Goal: Check status: Check status

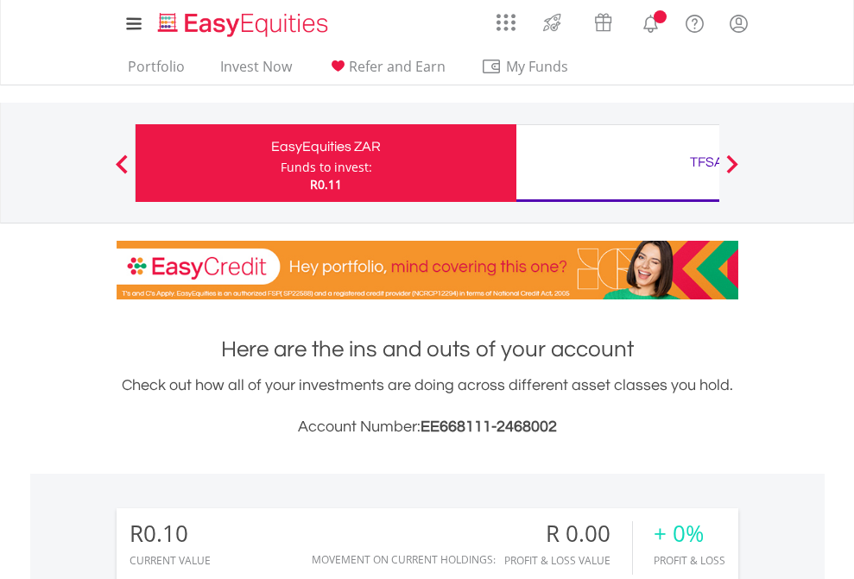
scroll to position [166, 271]
click at [281, 163] on div "Funds to invest:" at bounding box center [327, 167] width 92 height 17
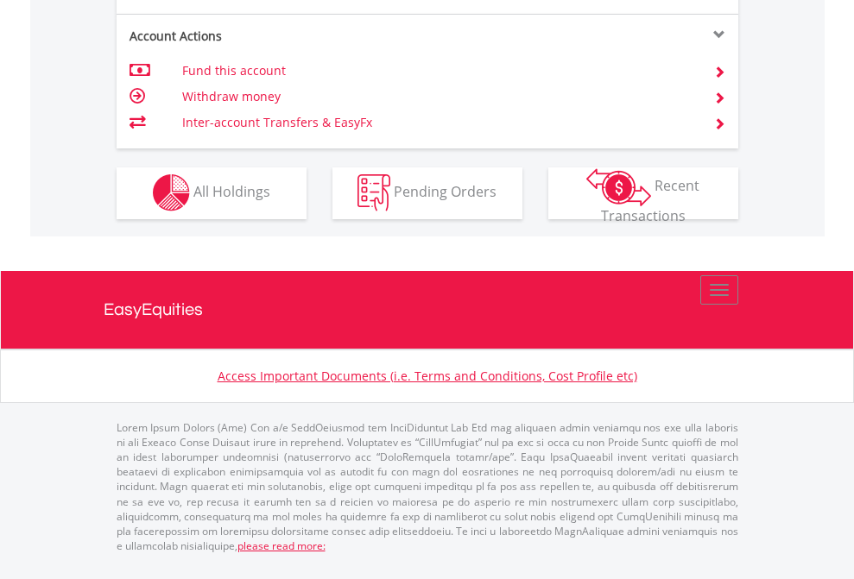
scroll to position [1615, 0]
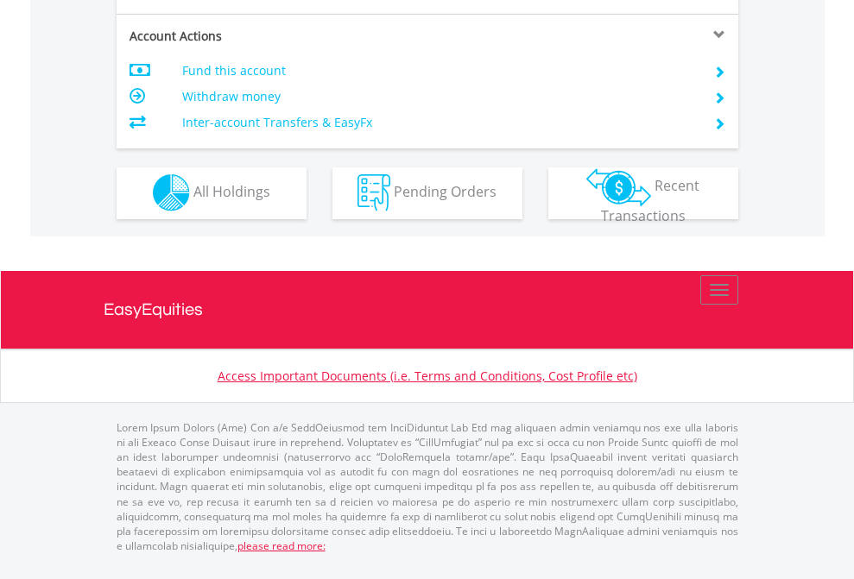
scroll to position [1615, 0]
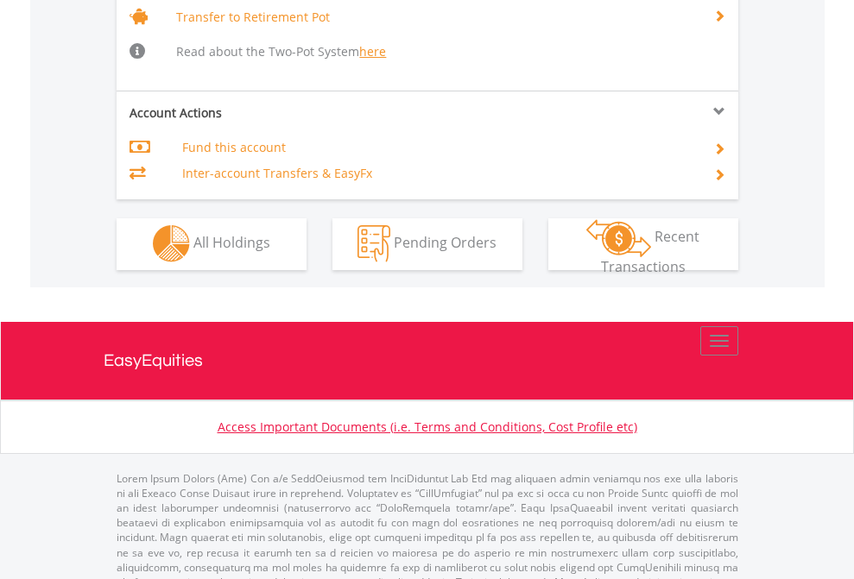
scroll to position [1716, 0]
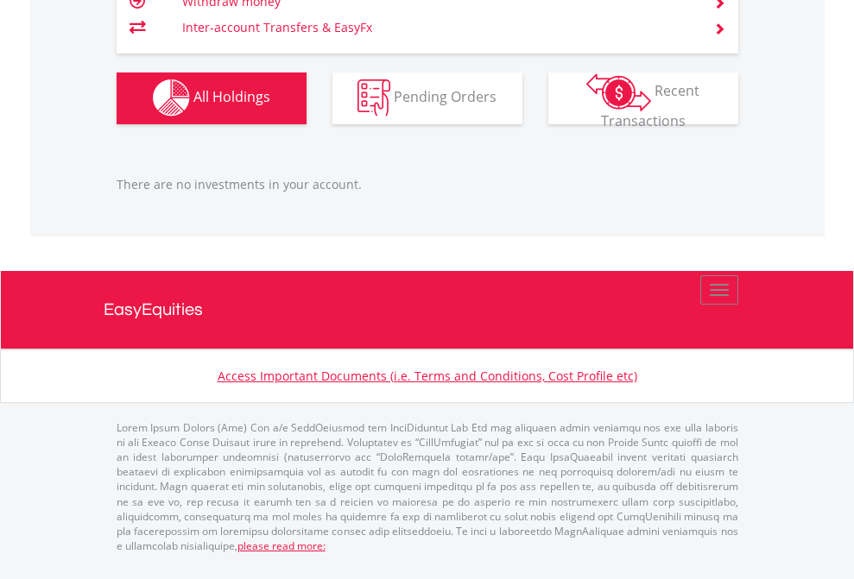
scroll to position [166, 271]
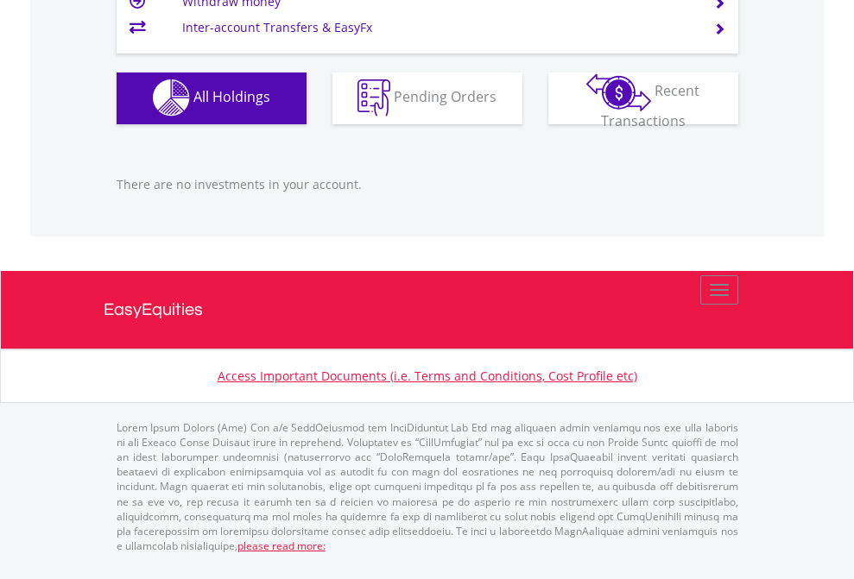
scroll to position [166, 271]
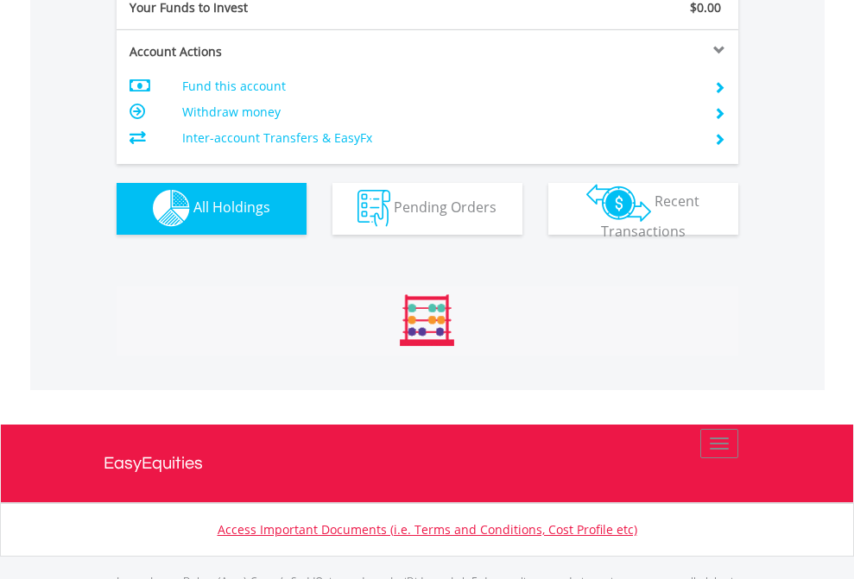
scroll to position [1710, 0]
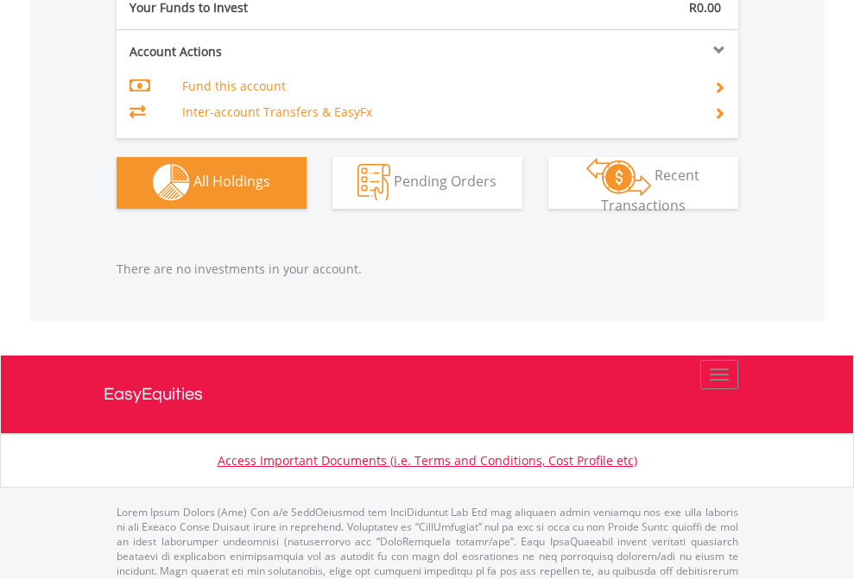
scroll to position [1710, 0]
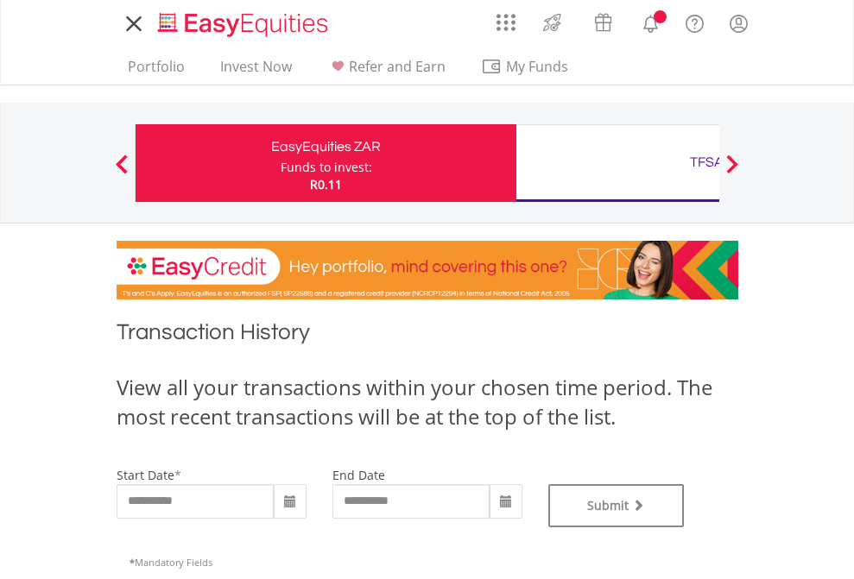
type input "**********"
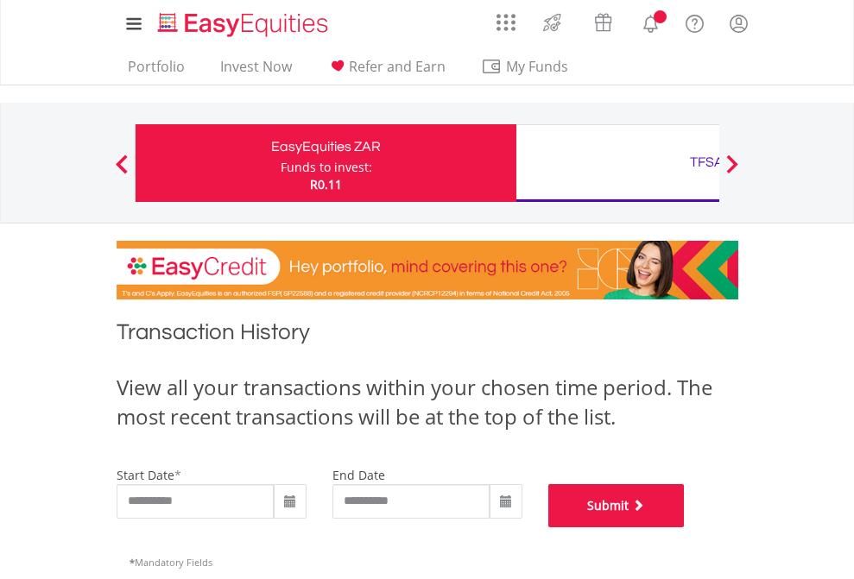
click at [685, 528] on button "Submit" at bounding box center [616, 505] width 136 height 43
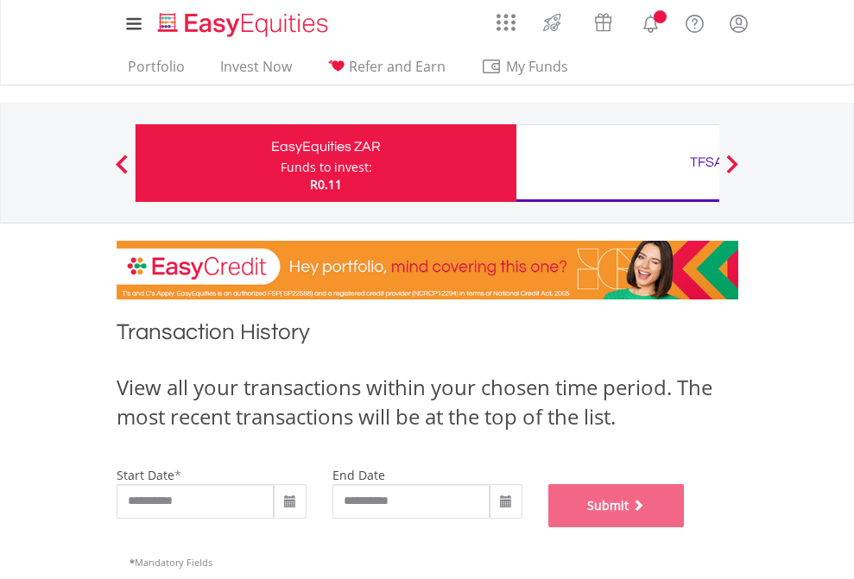
scroll to position [700, 0]
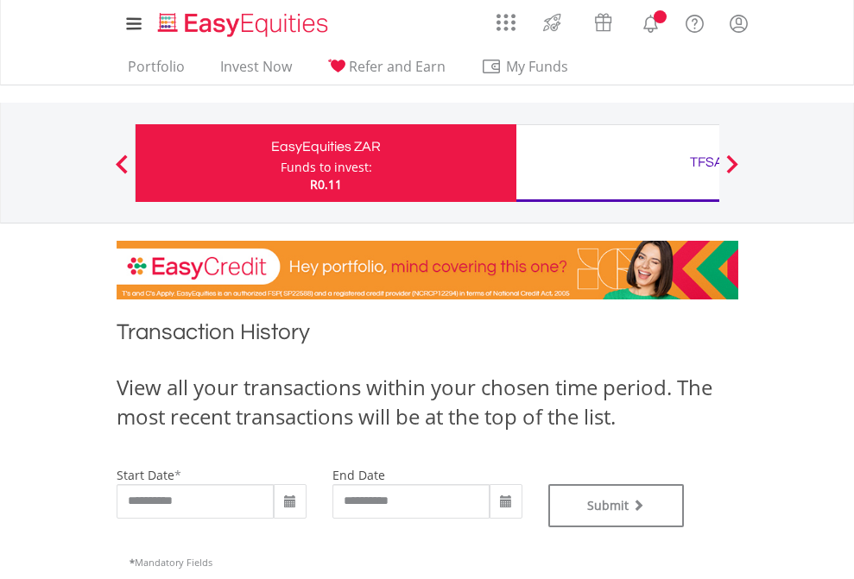
click at [617, 163] on div "TFSA" at bounding box center [707, 162] width 360 height 24
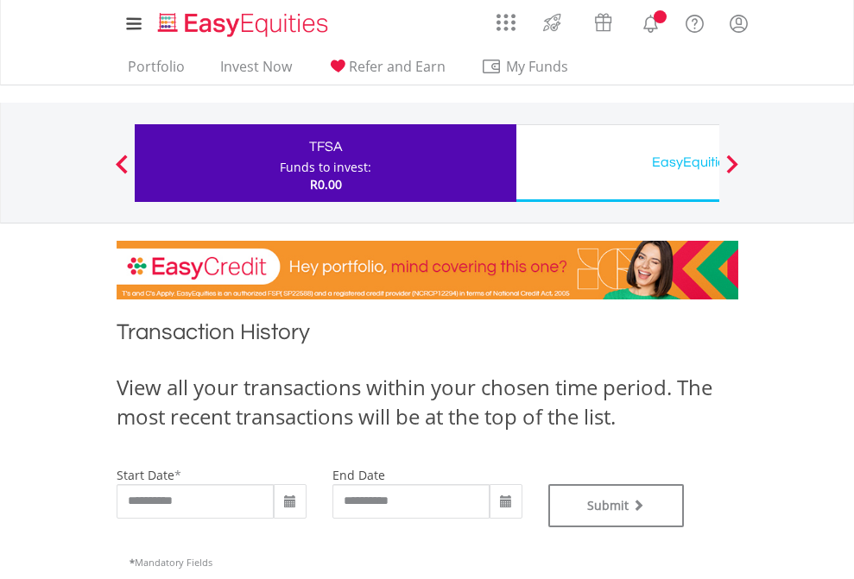
type input "**********"
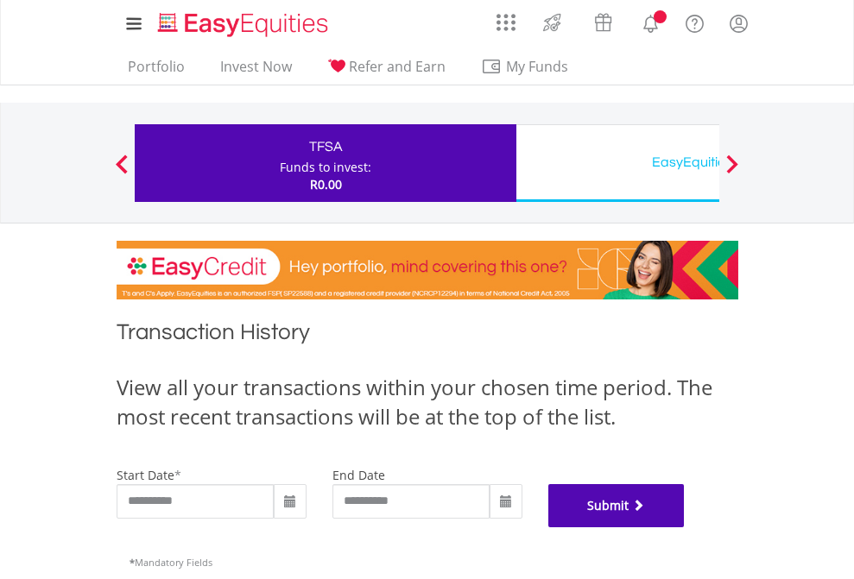
click at [685, 528] on button "Submit" at bounding box center [616, 505] width 136 height 43
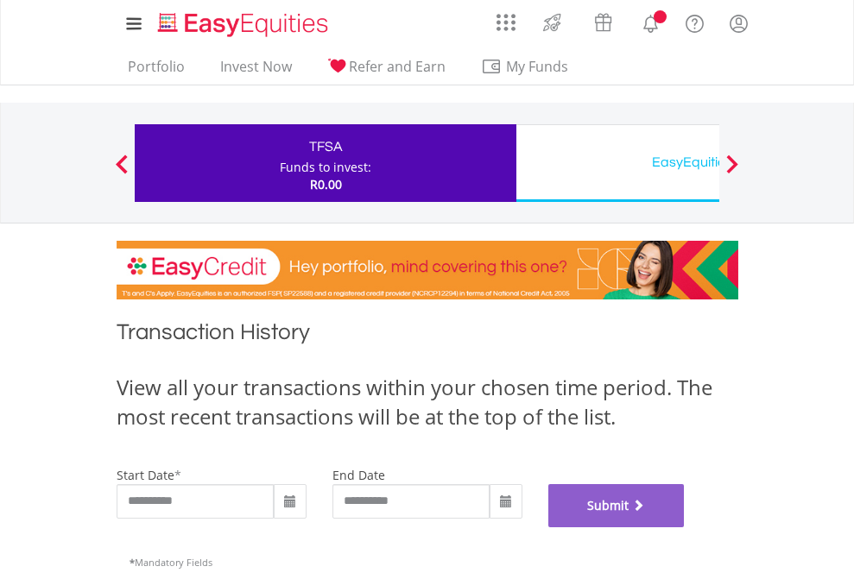
scroll to position [700, 0]
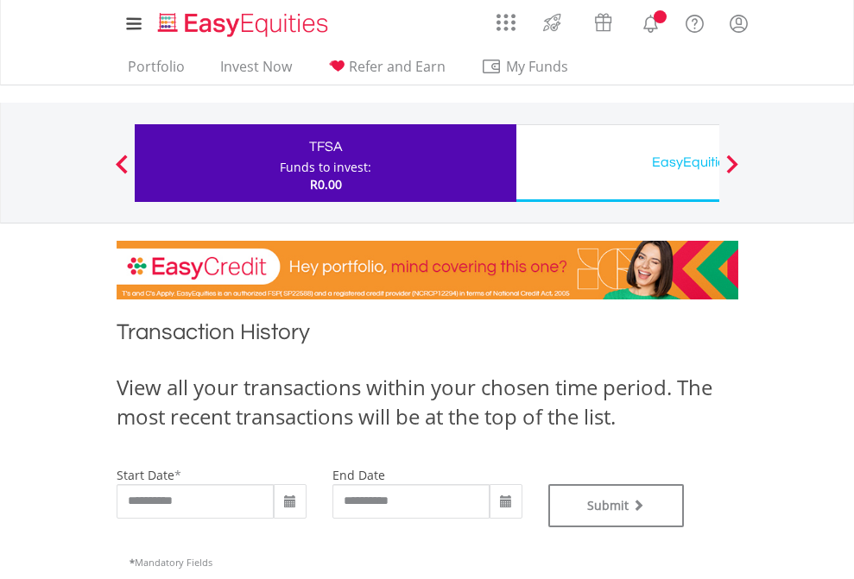
click at [617, 163] on div "EasyEquities USD" at bounding box center [707, 162] width 360 height 24
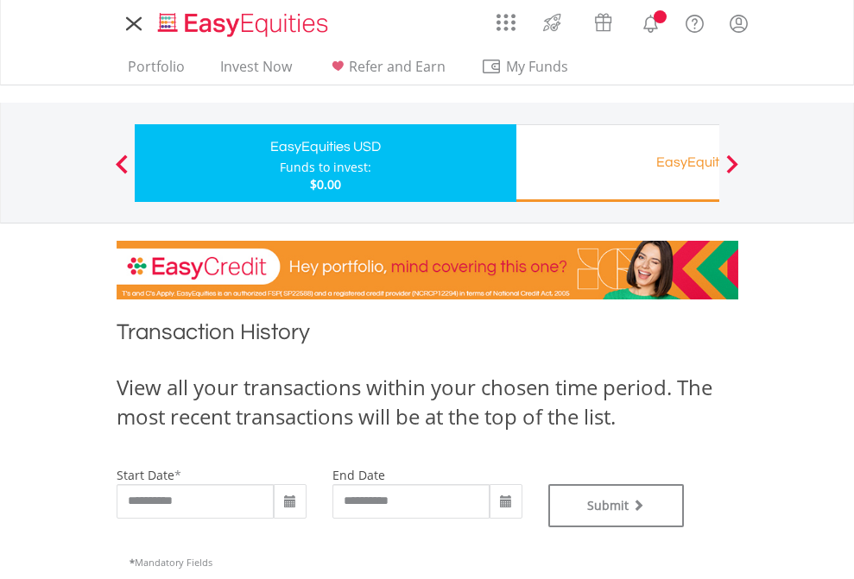
type input "**********"
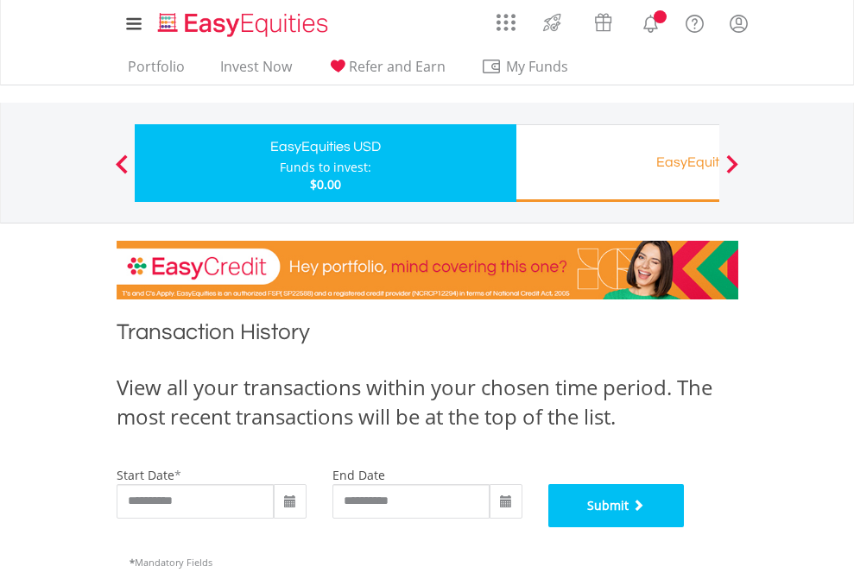
click at [685, 528] on button "Submit" at bounding box center [616, 505] width 136 height 43
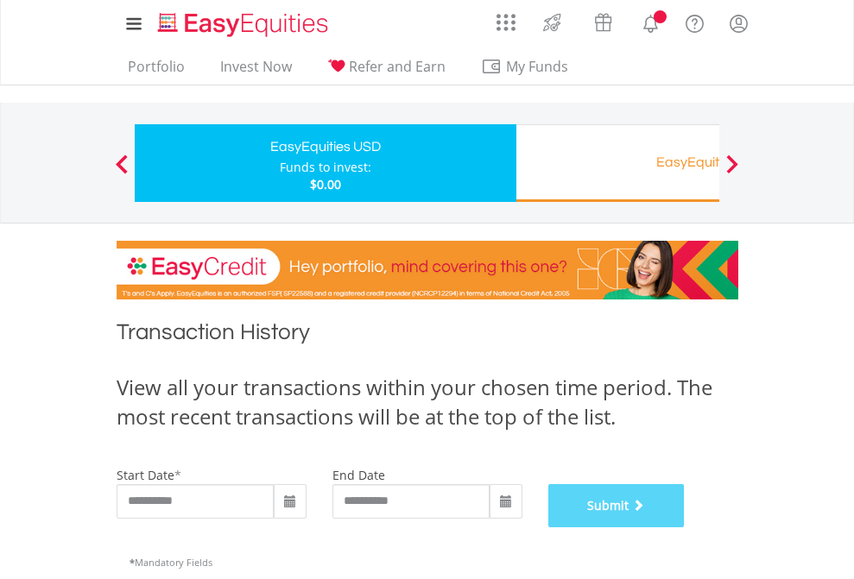
scroll to position [700, 0]
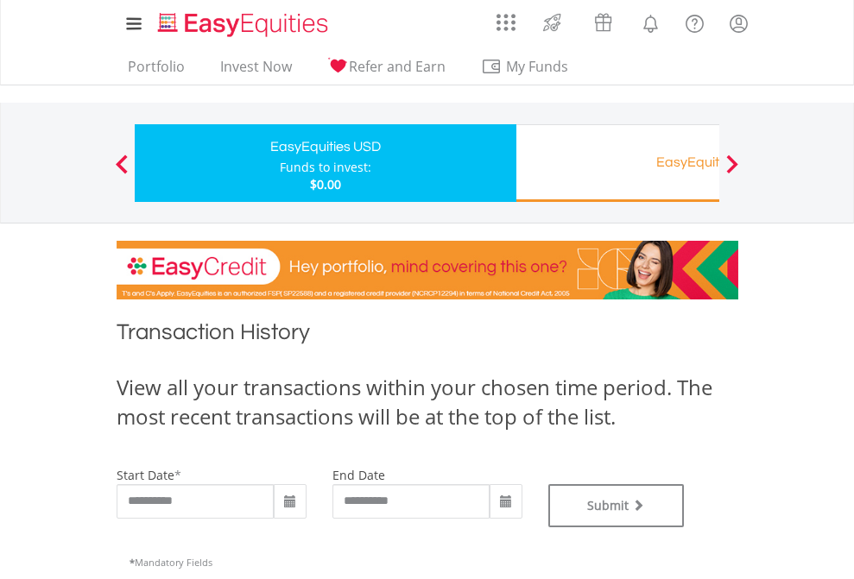
click at [617, 163] on div "EasyEquities RA" at bounding box center [707, 162] width 360 height 24
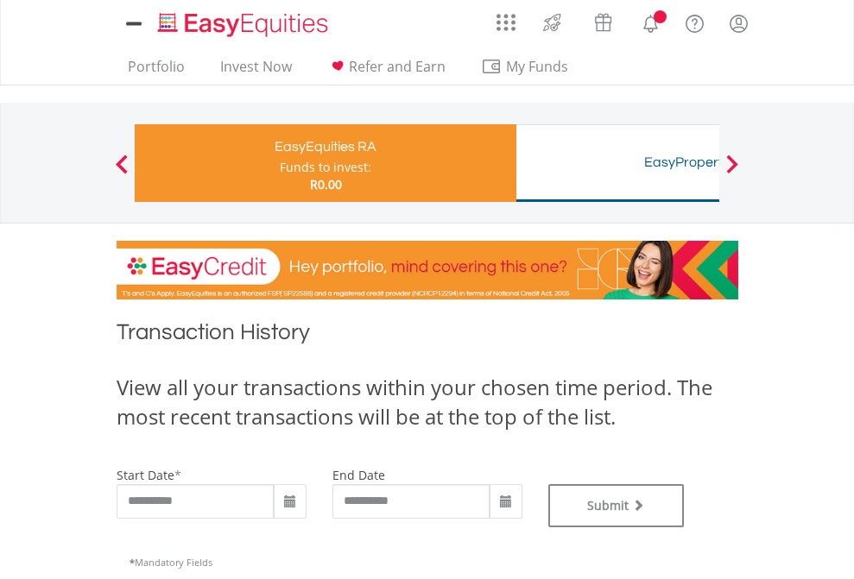
type input "**********"
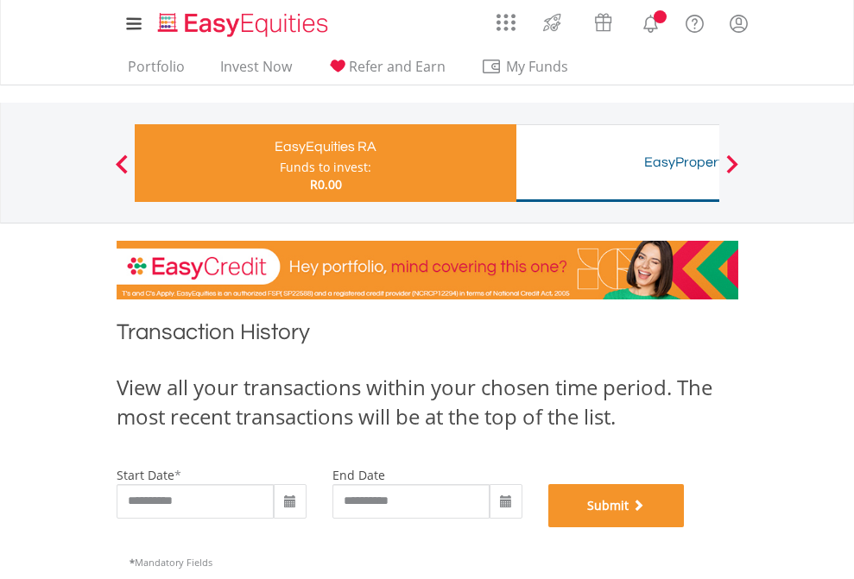
click at [685, 528] on button "Submit" at bounding box center [616, 505] width 136 height 43
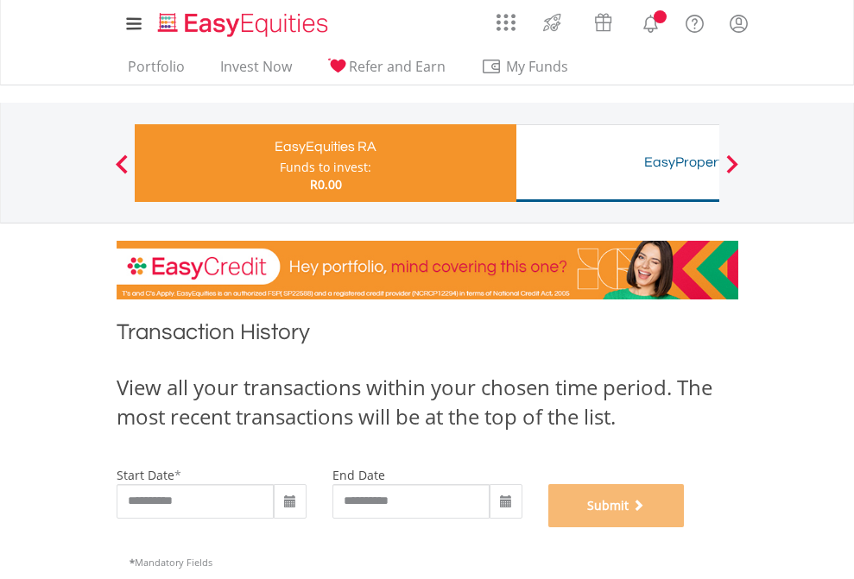
scroll to position [700, 0]
